Goal: Navigation & Orientation: Find specific page/section

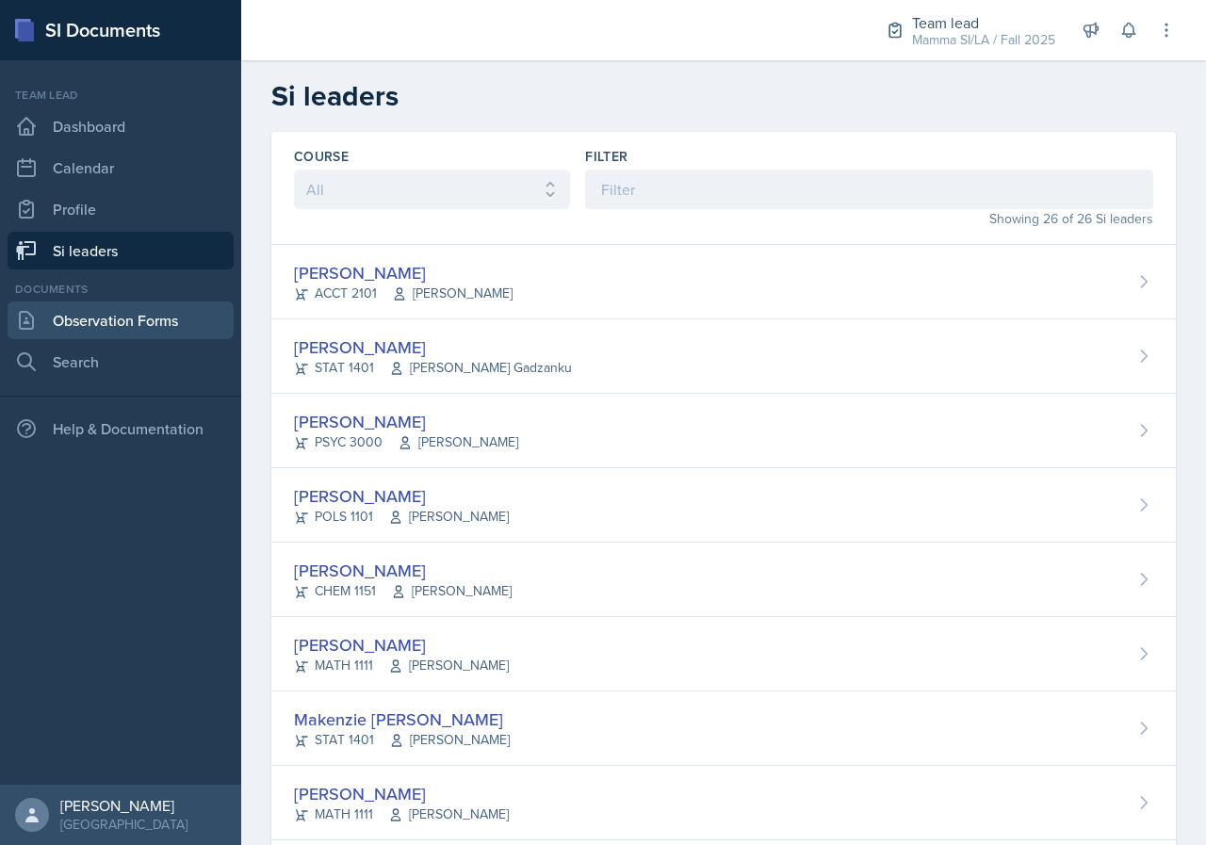
click at [130, 317] on link "Observation Forms" at bounding box center [121, 320] width 226 height 38
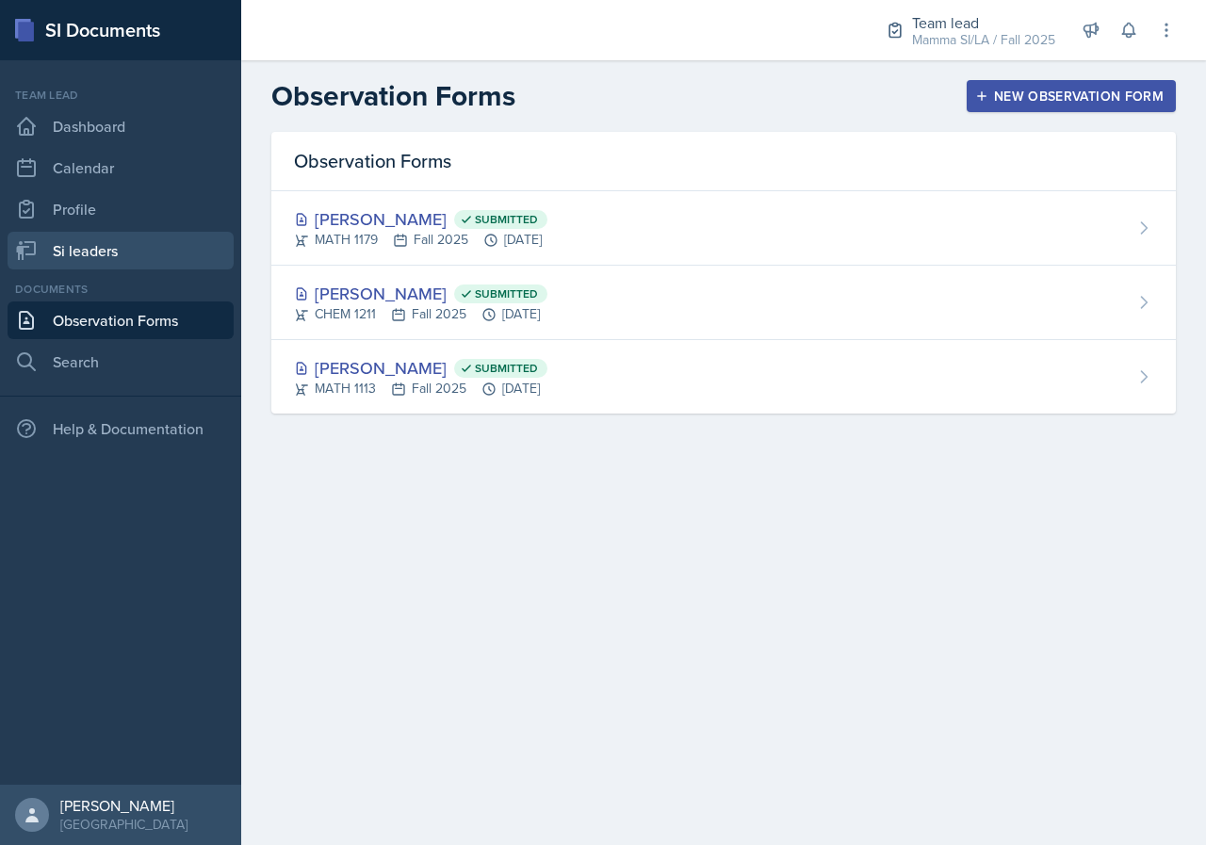
click at [152, 255] on link "Si leaders" at bounding box center [121, 251] width 226 height 38
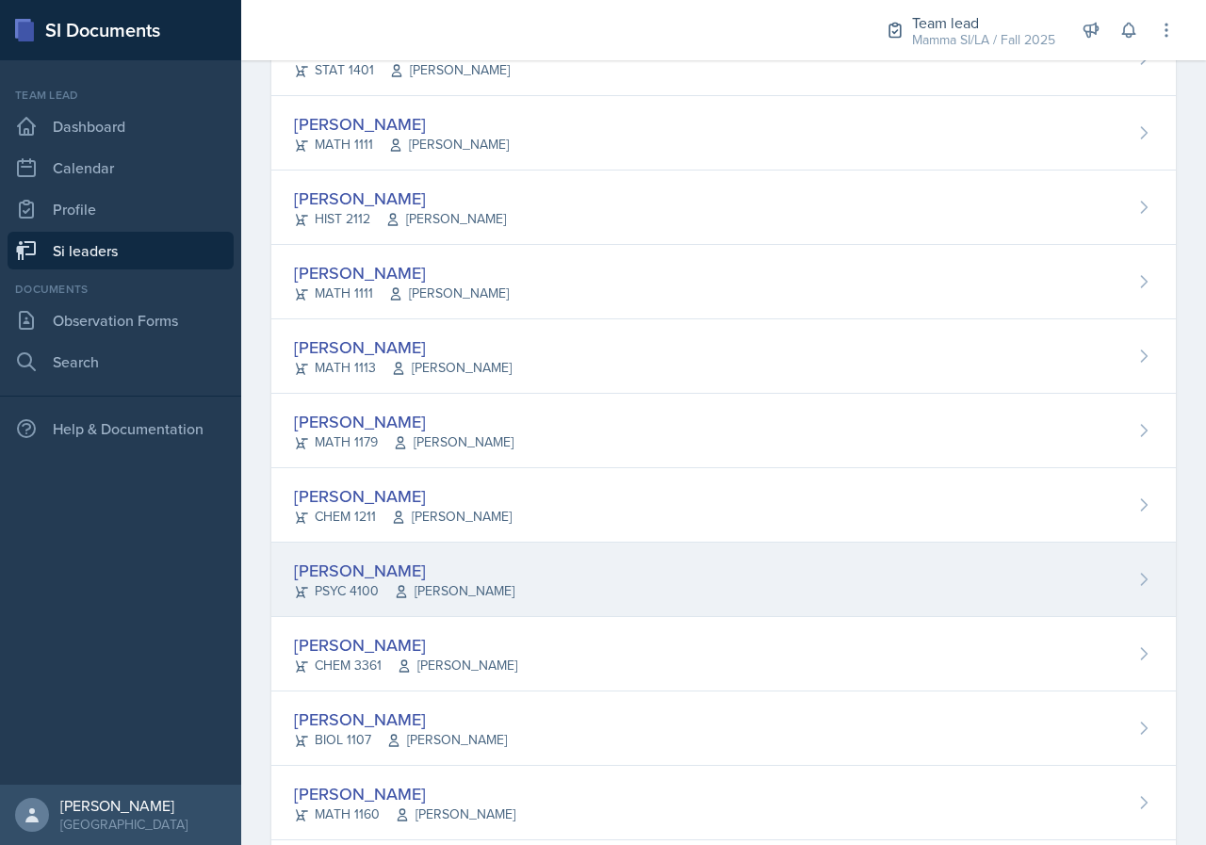
scroll to position [754, 0]
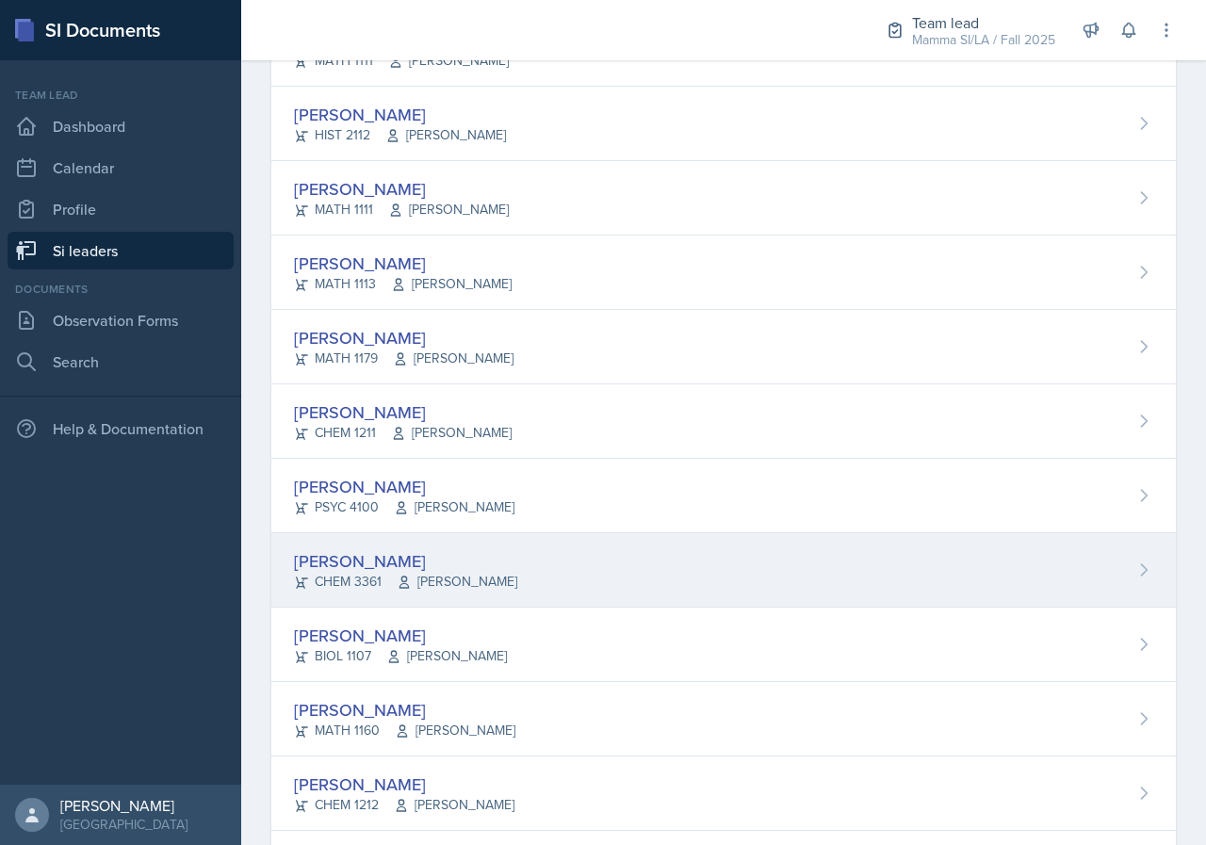
click at [482, 599] on div "[PERSON_NAME] CHEM 3361 [PERSON_NAME]" at bounding box center [723, 570] width 904 height 74
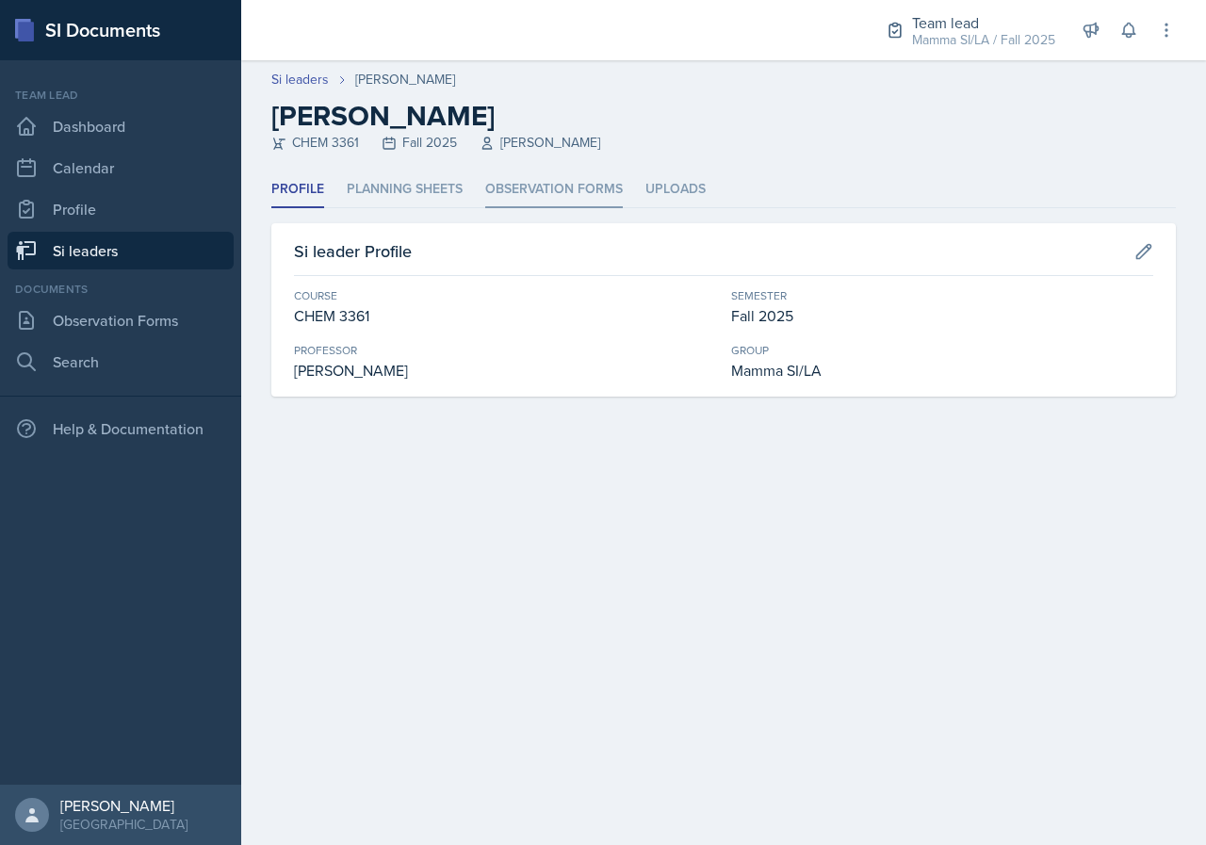
click at [562, 203] on li "Observation Forms" at bounding box center [554, 189] width 138 height 37
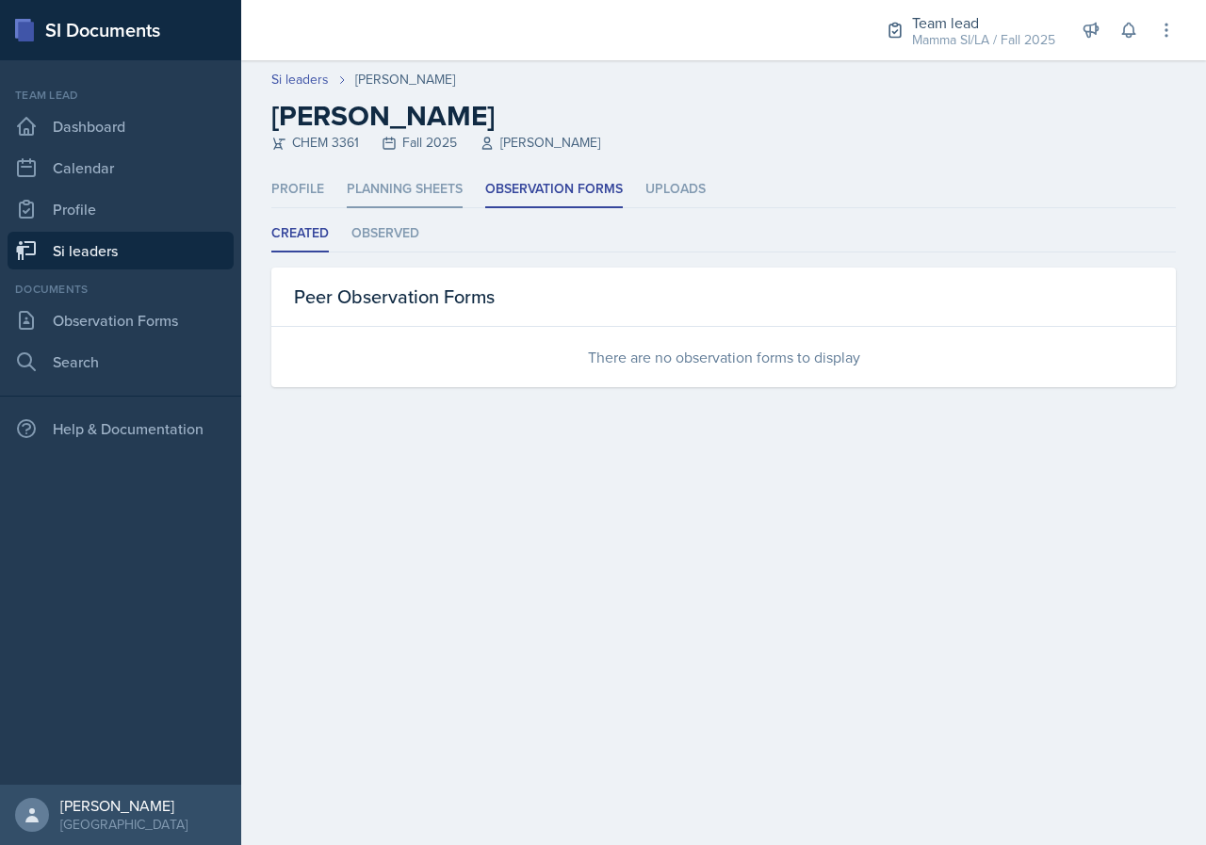
click at [432, 188] on li "Planning Sheets" at bounding box center [405, 189] width 116 height 37
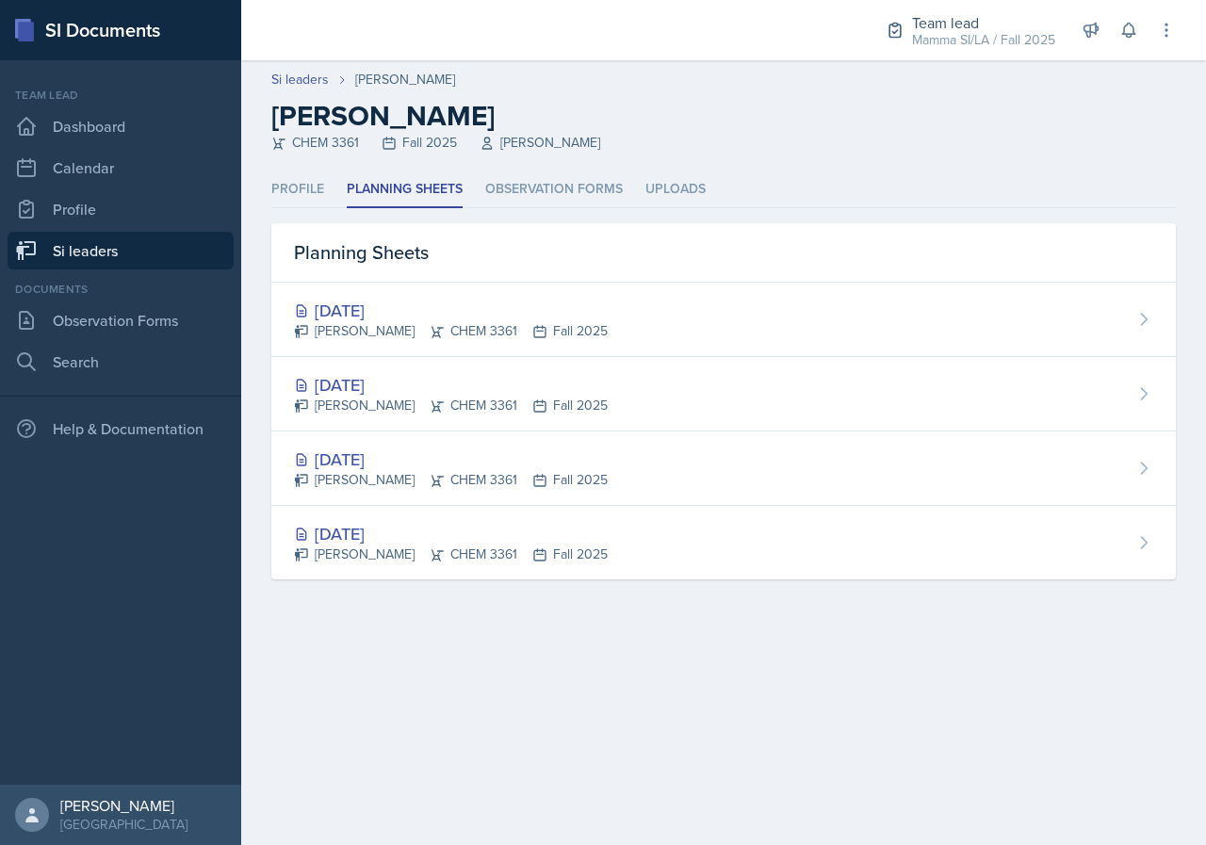
click at [725, 189] on ul "Profile Planning Sheets Observation Forms Uploads" at bounding box center [723, 189] width 904 height 37
click at [654, 184] on li "Uploads" at bounding box center [675, 189] width 60 height 37
click at [569, 182] on li "Observation Forms" at bounding box center [554, 189] width 138 height 37
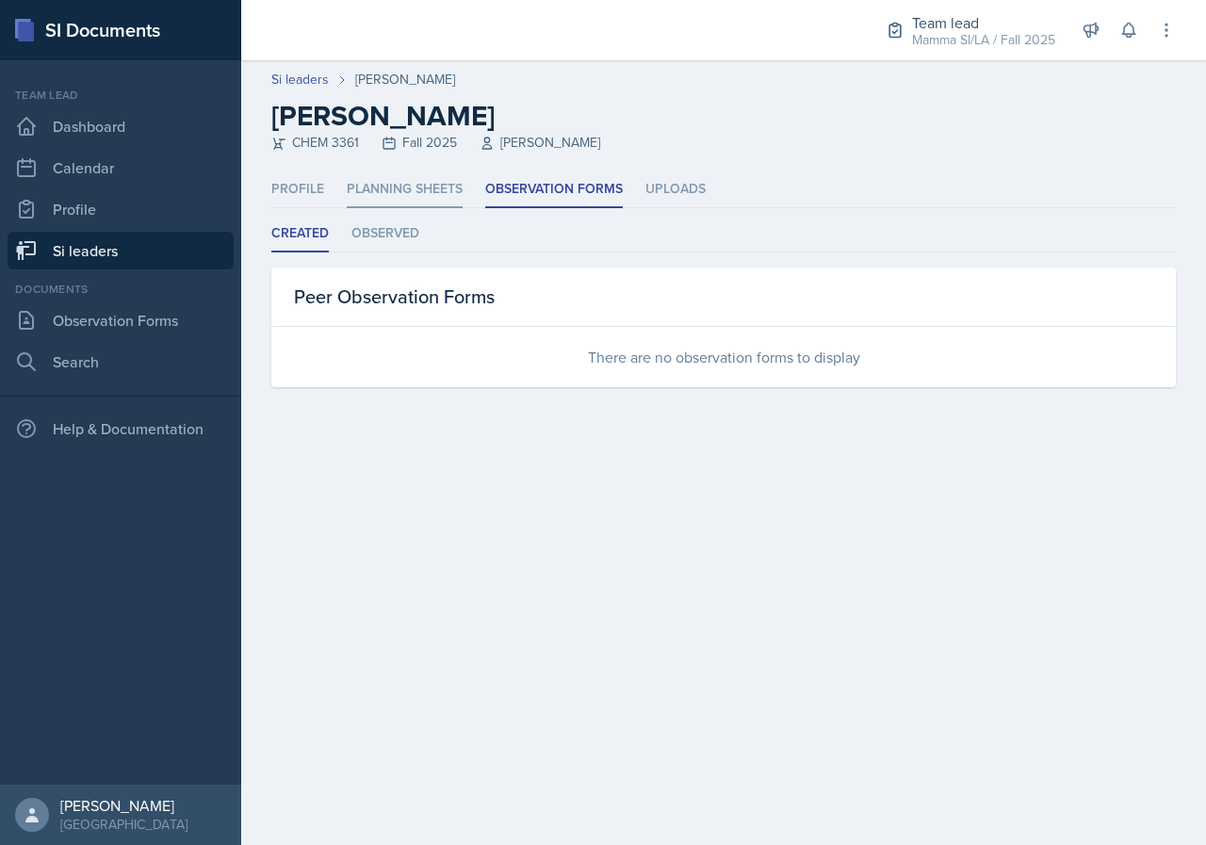
click at [409, 185] on li "Planning Sheets" at bounding box center [405, 189] width 116 height 37
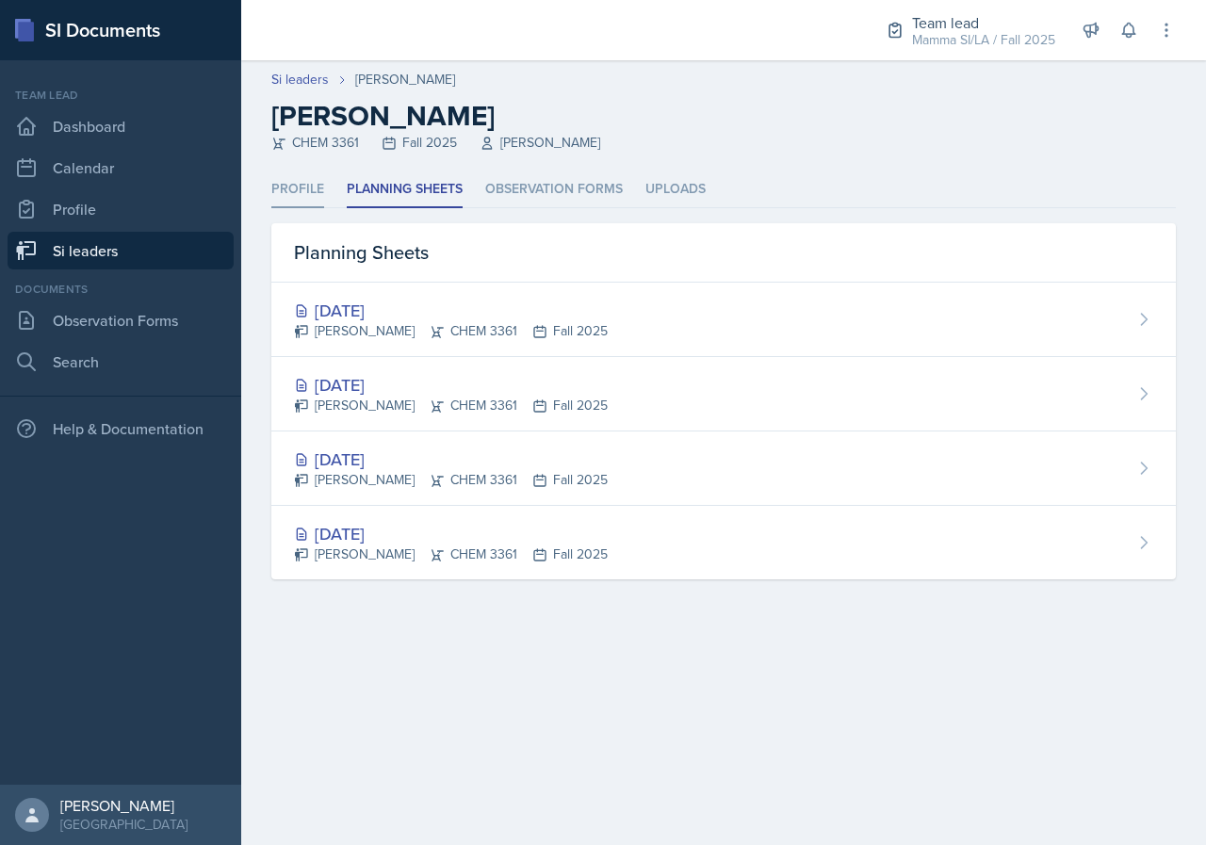
click at [299, 179] on li "Profile" at bounding box center [297, 189] width 53 height 37
